Goal: Find contact information: Find contact information

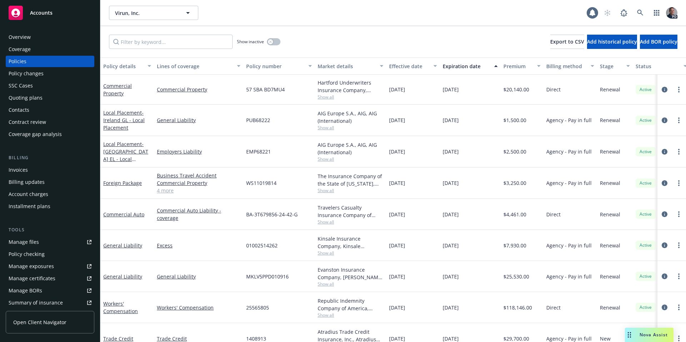
click at [44, 41] on div "Overview" at bounding box center [50, 36] width 83 height 11
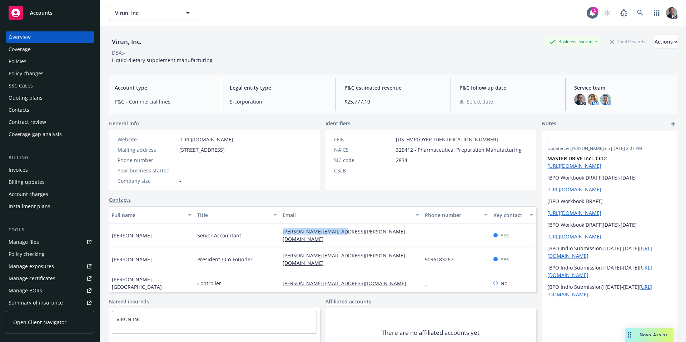
drag, startPoint x: 316, startPoint y: 233, endPoint x: 256, endPoint y: 230, distance: 59.7
click at [256, 230] on div "[PERSON_NAME] Senior Accountant [PERSON_NAME][EMAIL_ADDRESS][PERSON_NAME][DOMAI…" at bounding box center [322, 236] width 427 height 24
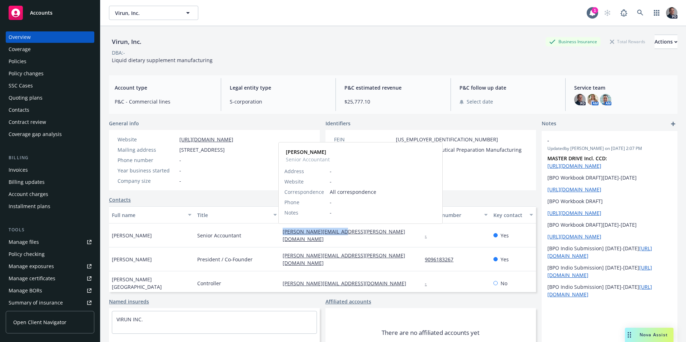
copy div "[PERSON_NAME][EMAIL_ADDRESS][PERSON_NAME][DOMAIN_NAME]"
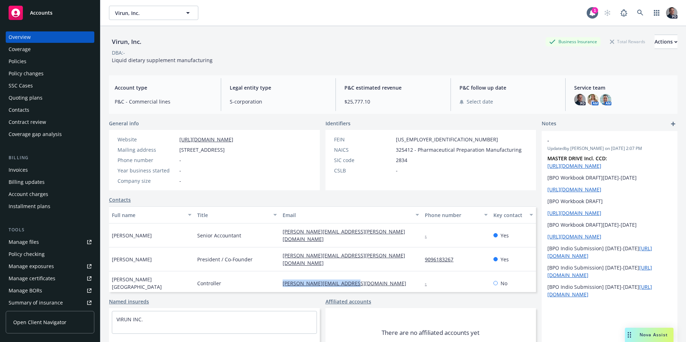
drag, startPoint x: 352, startPoint y: 266, endPoint x: 260, endPoint y: 264, distance: 91.8
click at [260, 271] on div "[PERSON_NAME] Controller [PERSON_NAME][EMAIL_ADDRESS][DOMAIN_NAME] - No" at bounding box center [322, 283] width 427 height 24
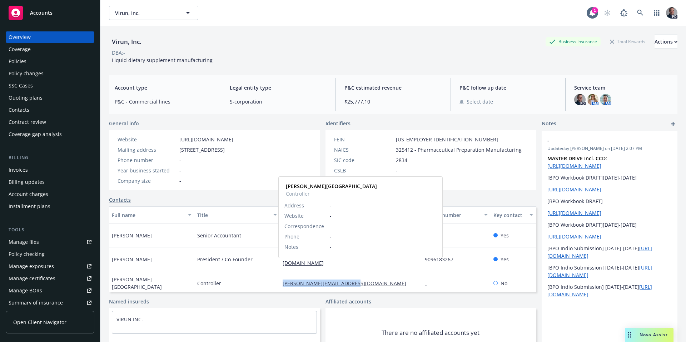
copy div "[PERSON_NAME][EMAIL_ADDRESS][DOMAIN_NAME]"
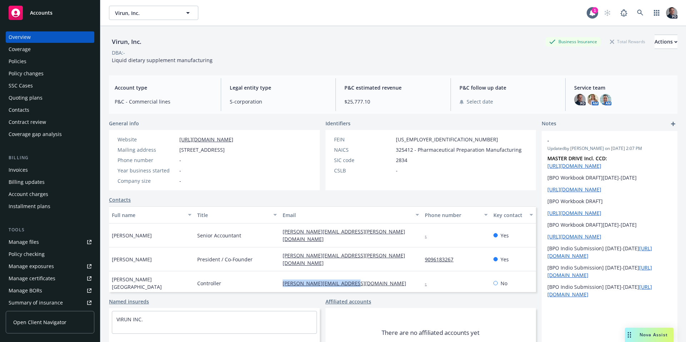
click at [642, 18] on div "PD" at bounding box center [638, 13] width 77 height 14
click at [637, 16] on link at bounding box center [640, 13] width 14 height 14
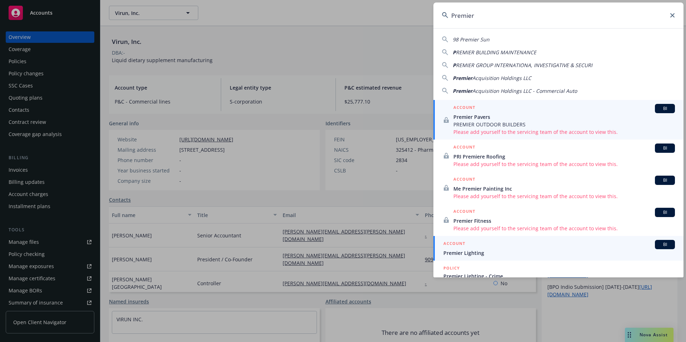
type input "Premier"
click at [479, 255] on span "Premier Lighting" at bounding box center [558, 253] width 231 height 8
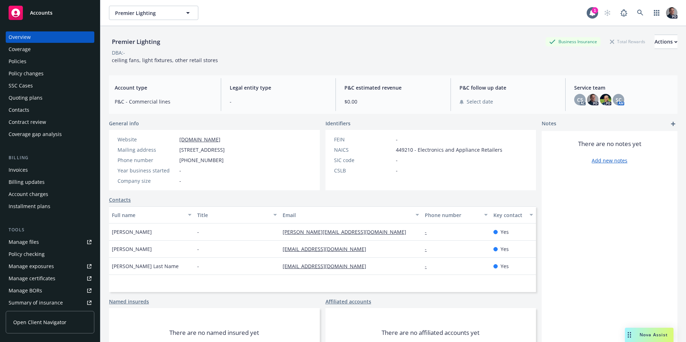
click at [28, 60] on div "Policies" at bounding box center [50, 61] width 83 height 11
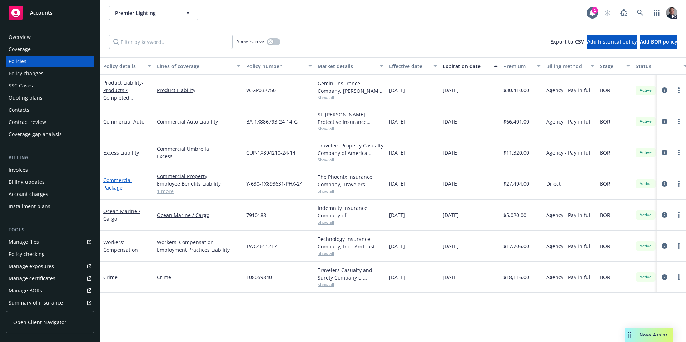
click at [124, 180] on link "Commercial Package" at bounding box center [117, 184] width 29 height 14
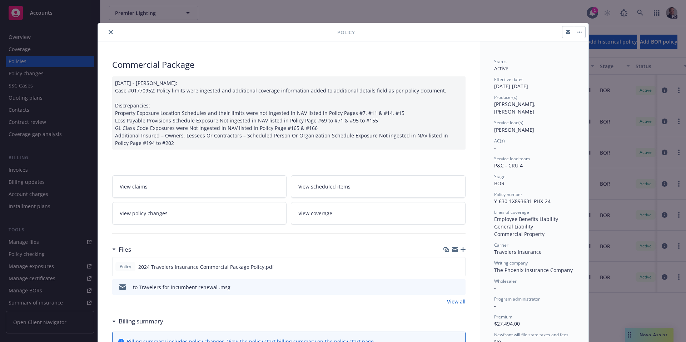
drag, startPoint x: 458, startPoint y: 265, endPoint x: 457, endPoint y: 256, distance: 9.0
click at [458, 265] on icon "preview file" at bounding box center [458, 266] width 6 height 5
click at [109, 33] on icon "close" at bounding box center [111, 32] width 4 height 4
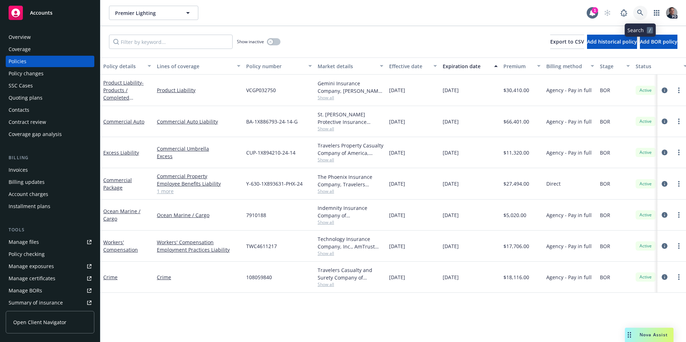
click at [643, 14] on icon at bounding box center [640, 13] width 6 height 6
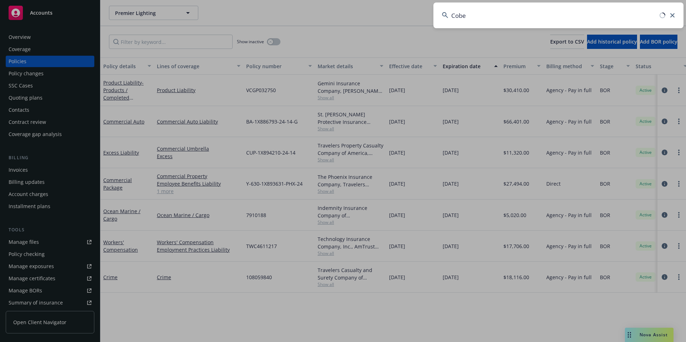
type input "Cobex"
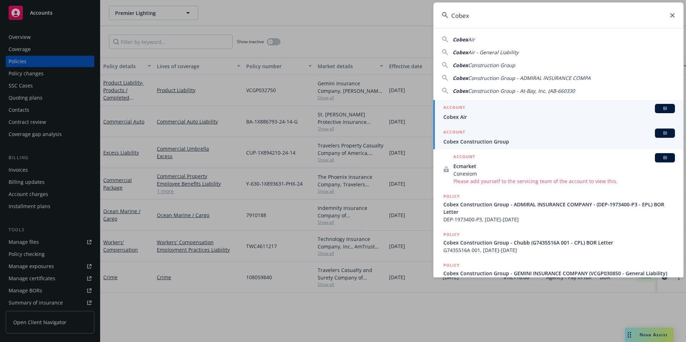
click at [469, 142] on span "Cobex Construction Group" at bounding box center [558, 142] width 231 height 8
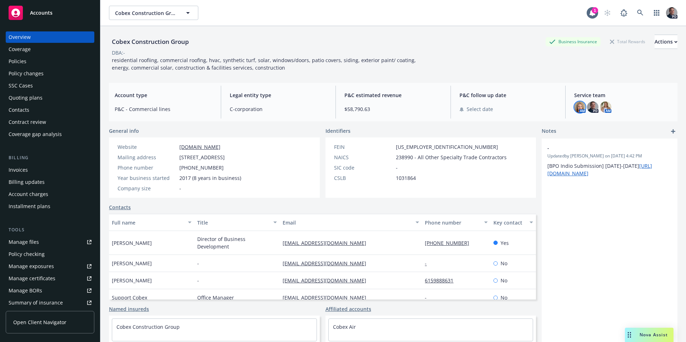
click at [575, 110] on img at bounding box center [579, 106] width 11 height 11
click at [544, 161] on span "Copy email address" at bounding box center [520, 163] width 47 height 8
